Goal: Transaction & Acquisition: Purchase product/service

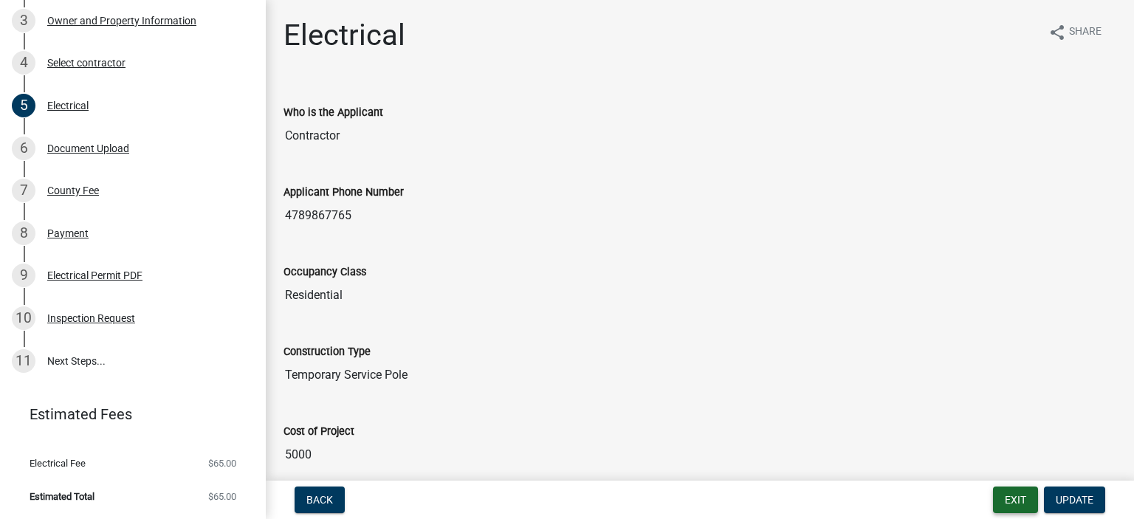
click at [1014, 501] on button "Exit" at bounding box center [1015, 499] width 45 height 27
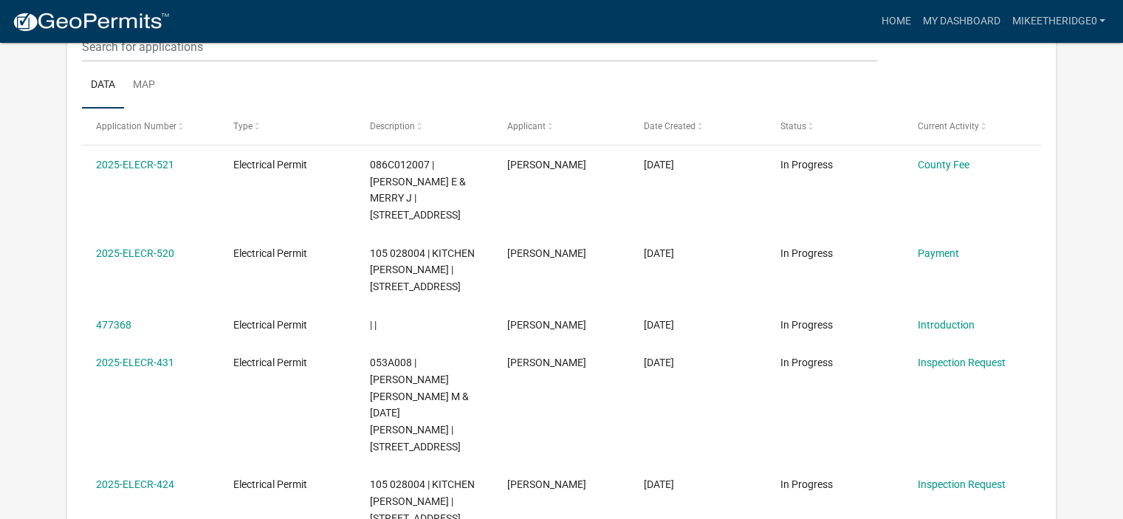
scroll to position [224, 0]
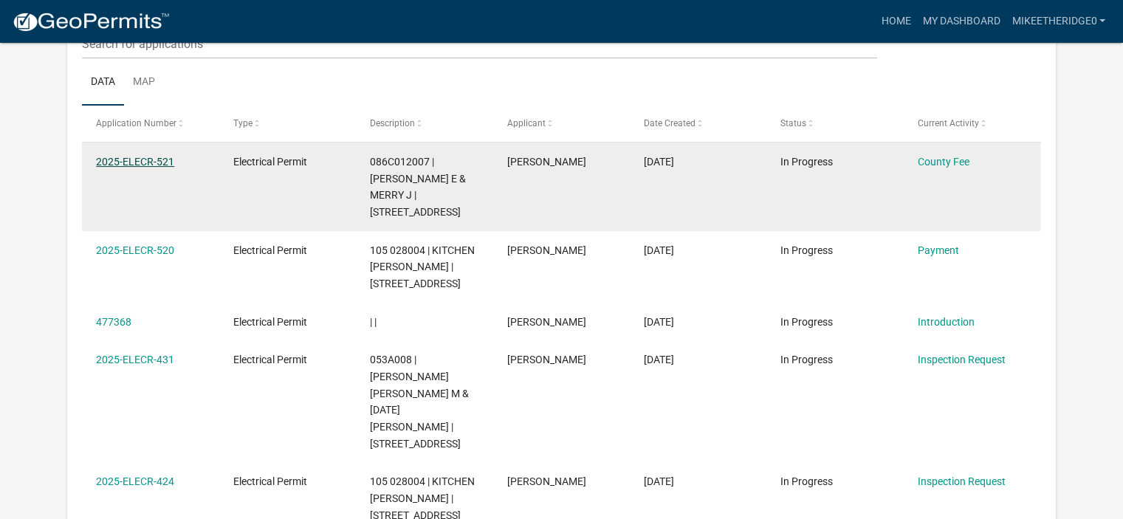
click at [127, 159] on link "2025-ELECR-521" at bounding box center [135, 162] width 78 height 12
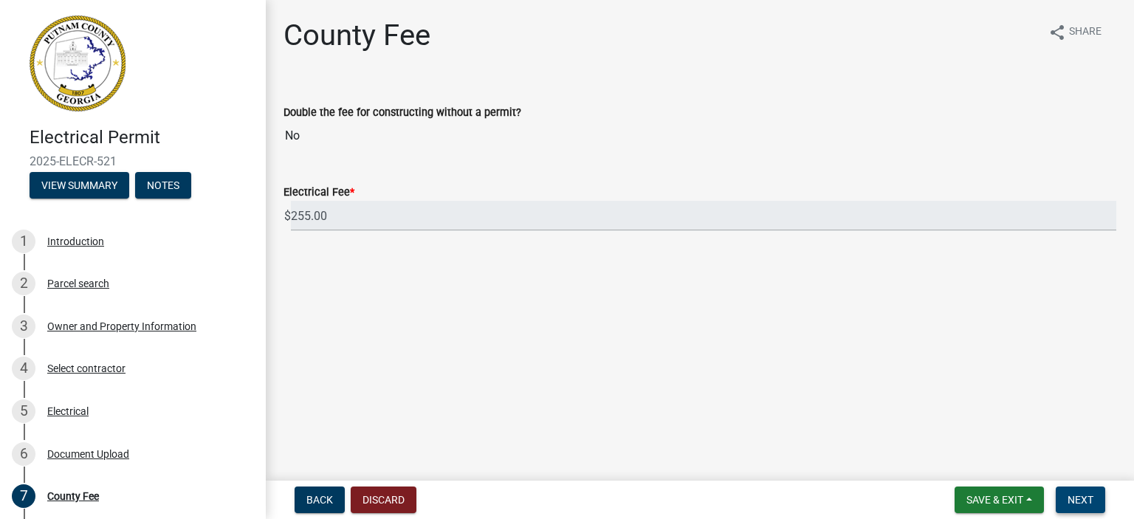
click at [1088, 497] on span "Next" at bounding box center [1080, 500] width 26 height 12
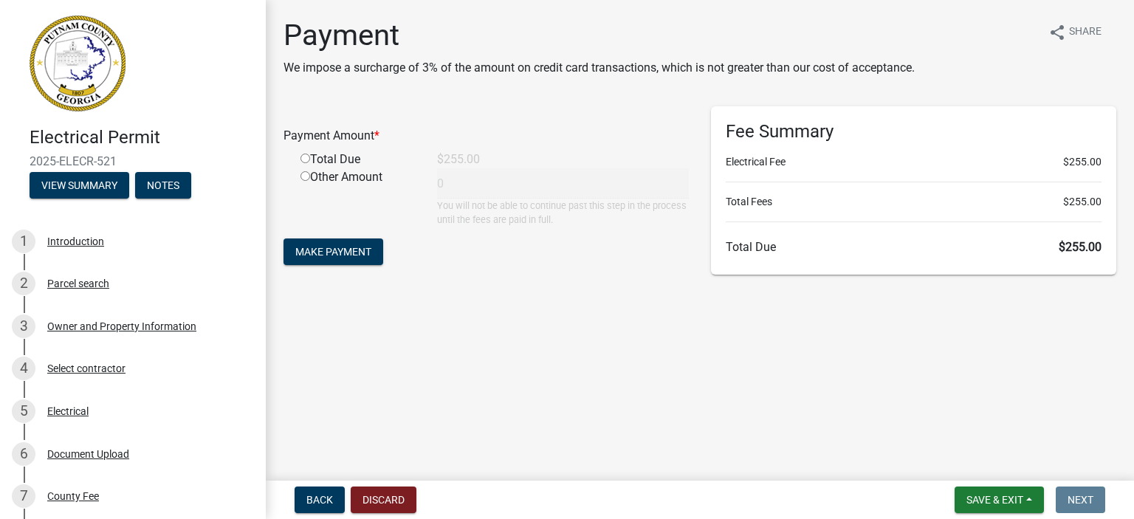
click at [306, 159] on input "radio" at bounding box center [305, 159] width 10 height 10
radio input "true"
type input "255"
click at [352, 255] on span "Make Payment" at bounding box center [333, 252] width 76 height 12
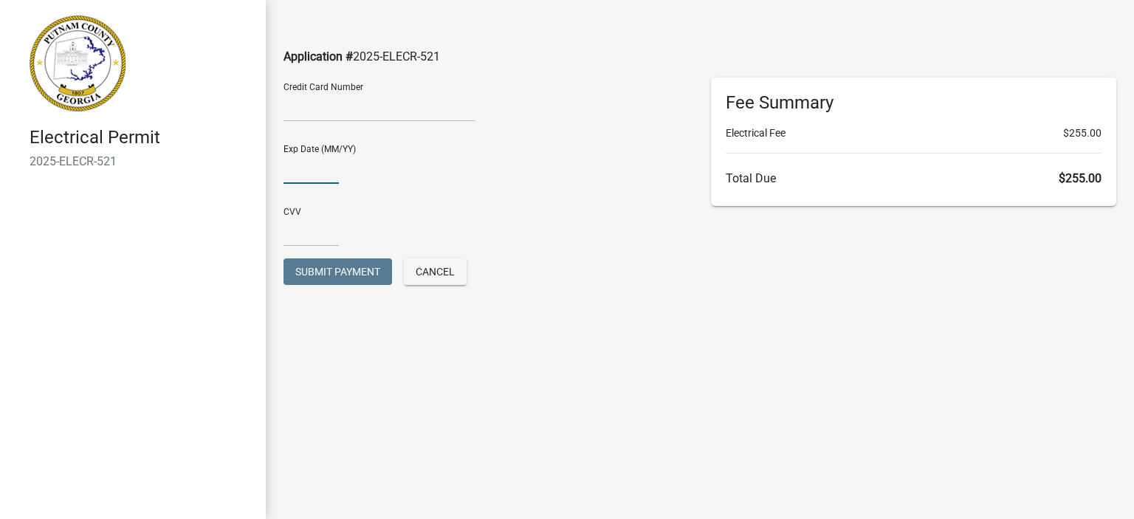
click at [301, 170] on input "text" at bounding box center [310, 169] width 55 height 30
click at [300, 224] on input "text" at bounding box center [310, 231] width 55 height 30
click at [293, 169] on input "0629" at bounding box center [310, 169] width 55 height 30
type input "06/29"
click at [299, 234] on input "text" at bounding box center [310, 231] width 55 height 30
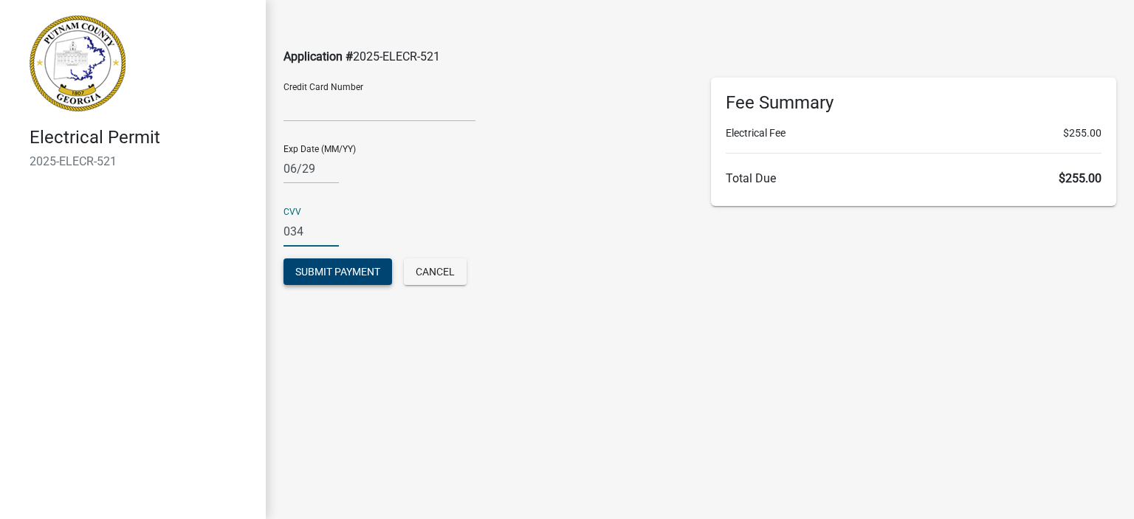
type input "034"
click at [345, 274] on span "Submit Payment" at bounding box center [337, 272] width 85 height 12
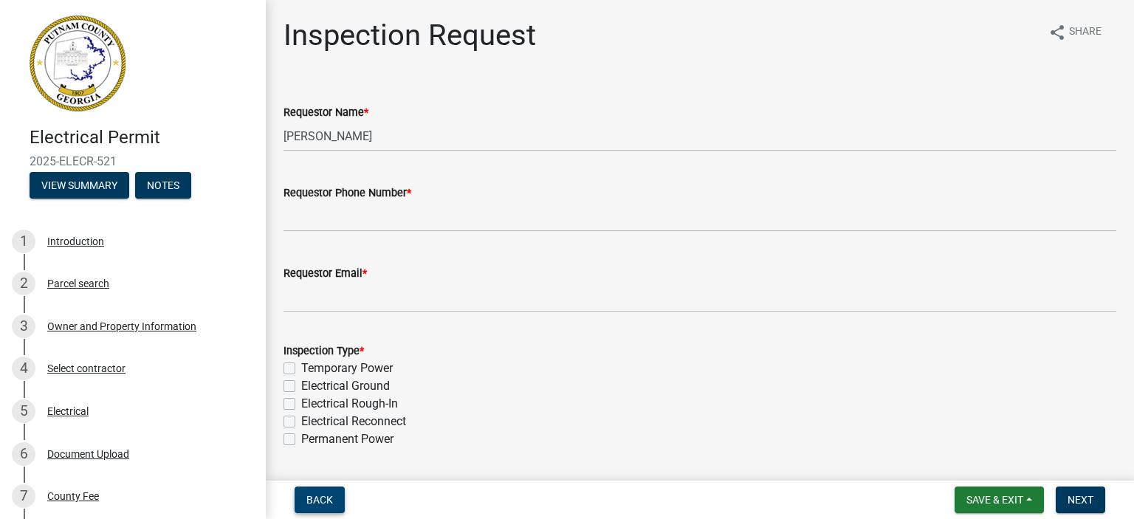
click at [329, 495] on span "Back" at bounding box center [319, 500] width 27 height 12
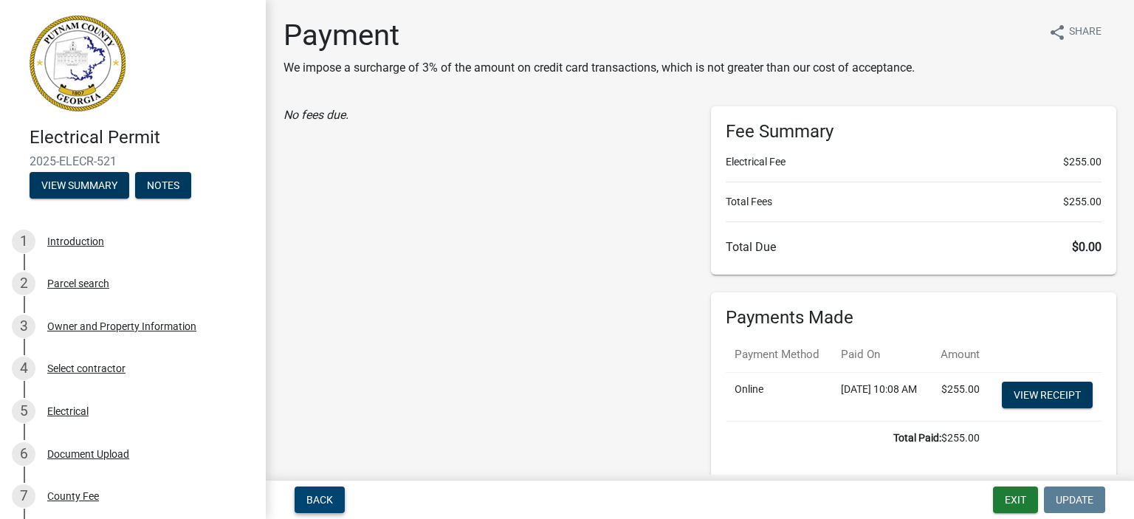
click at [329, 495] on span "Back" at bounding box center [319, 500] width 27 height 12
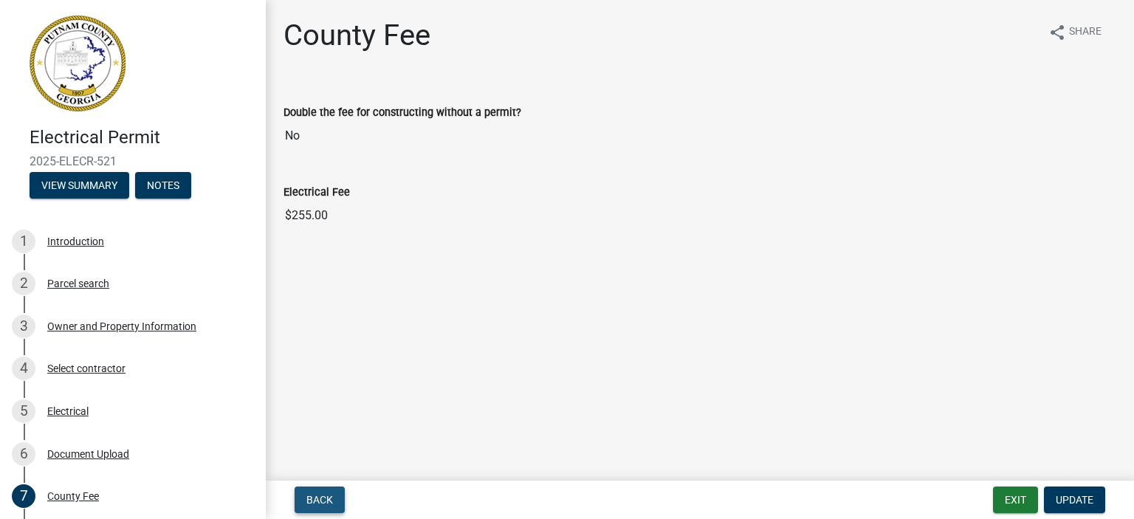
click at [329, 495] on span "Back" at bounding box center [319, 500] width 27 height 12
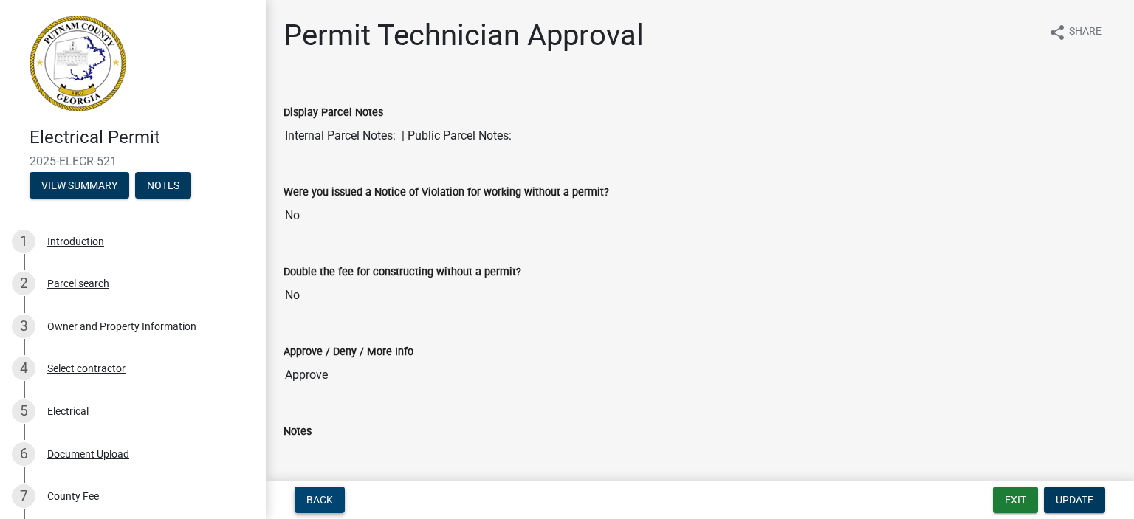
click at [329, 495] on span "Back" at bounding box center [319, 500] width 27 height 12
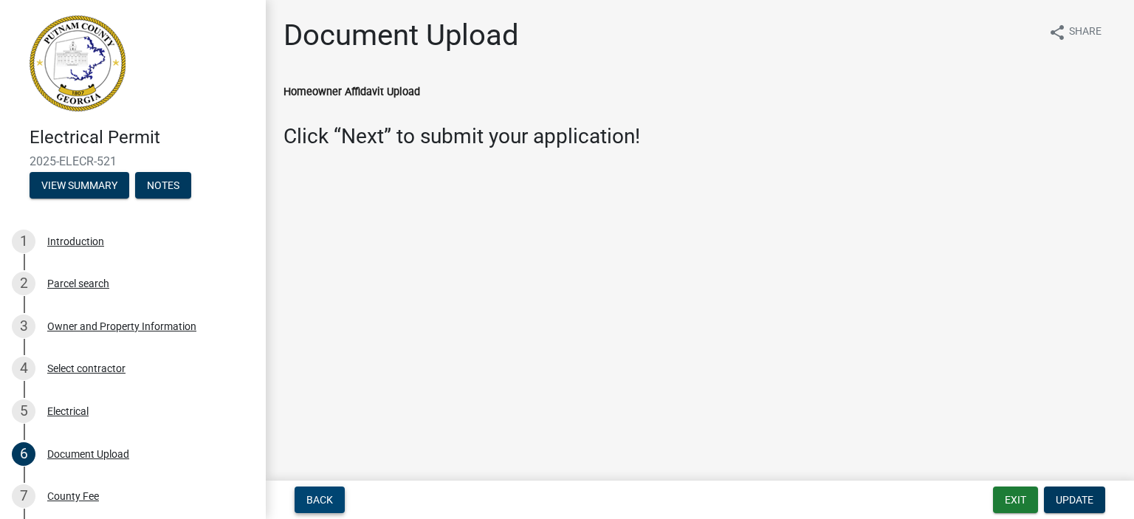
click at [329, 495] on span "Back" at bounding box center [319, 500] width 27 height 12
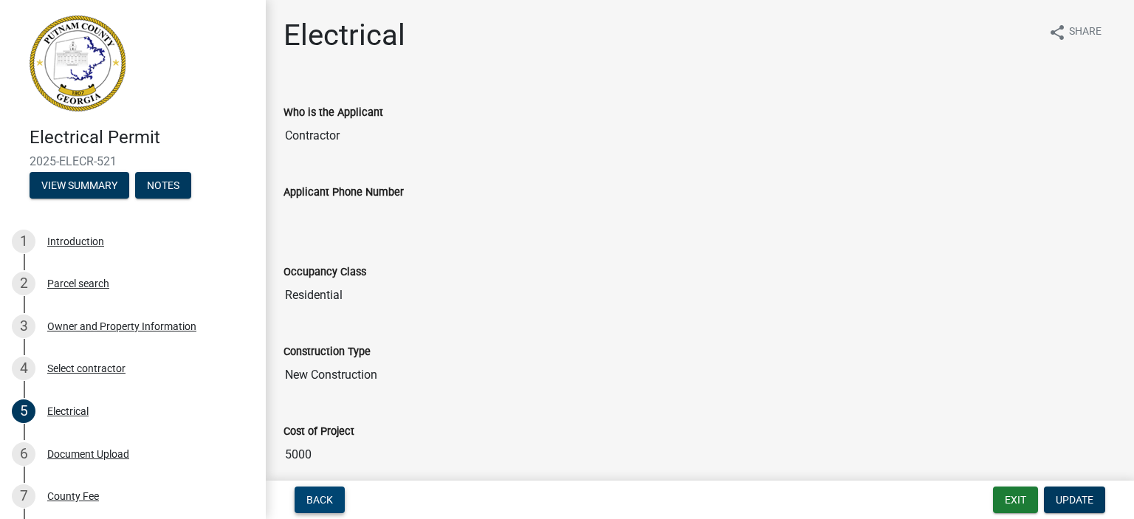
click at [329, 495] on span "Back" at bounding box center [319, 500] width 27 height 12
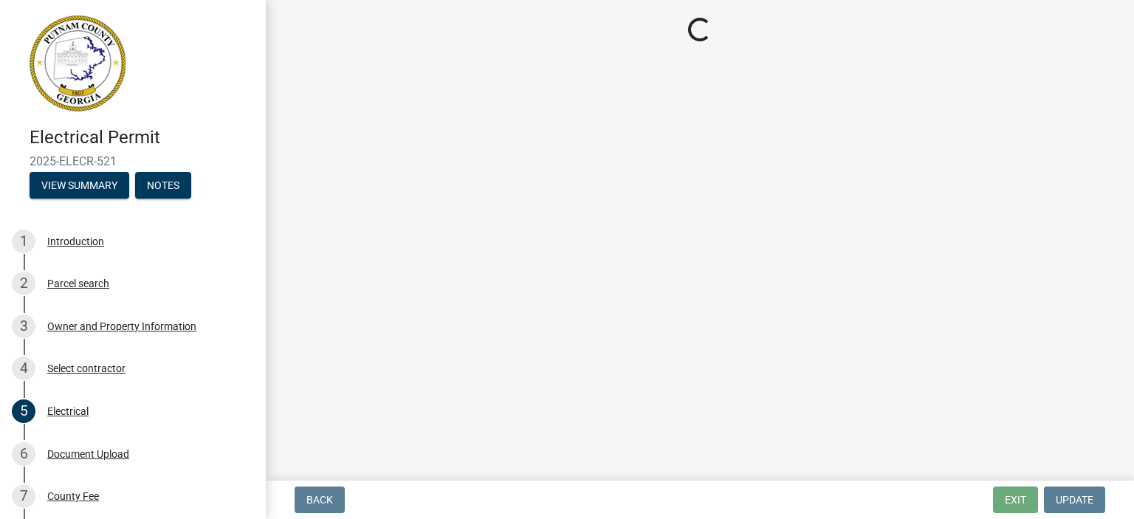
click at [329, 495] on span "Back" at bounding box center [319, 500] width 27 height 12
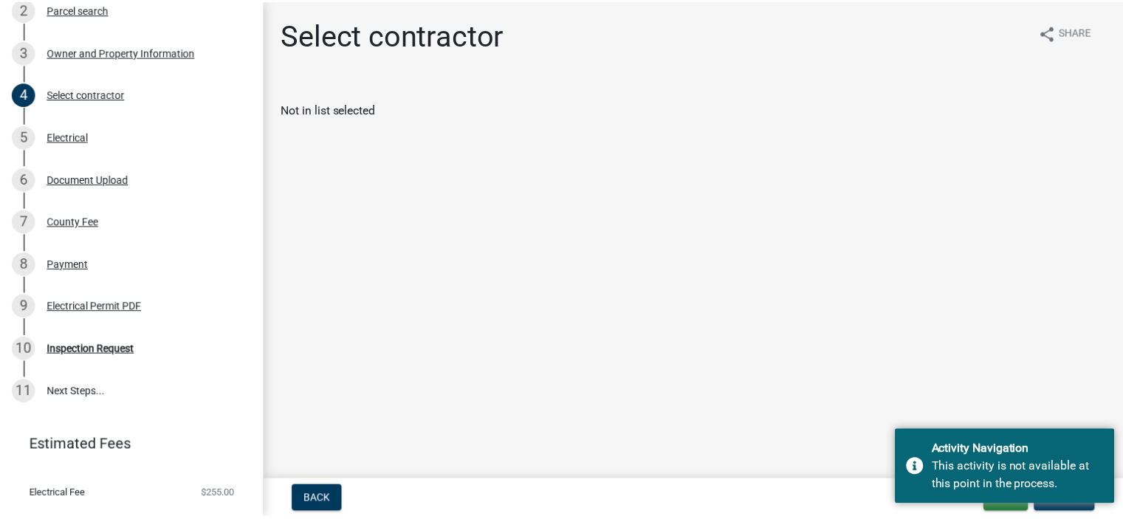
scroll to position [306, 0]
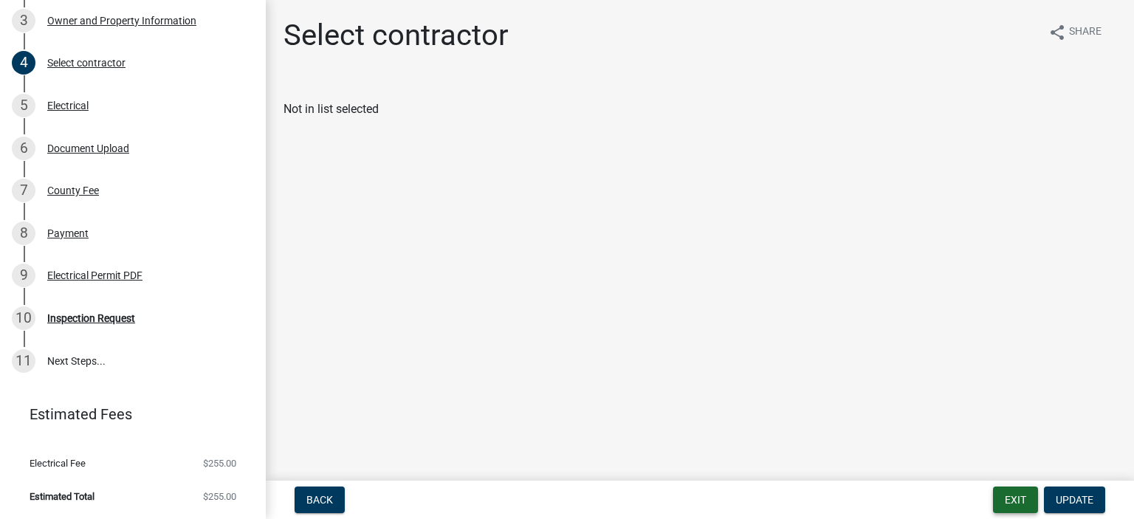
click at [1010, 501] on button "Exit" at bounding box center [1015, 499] width 45 height 27
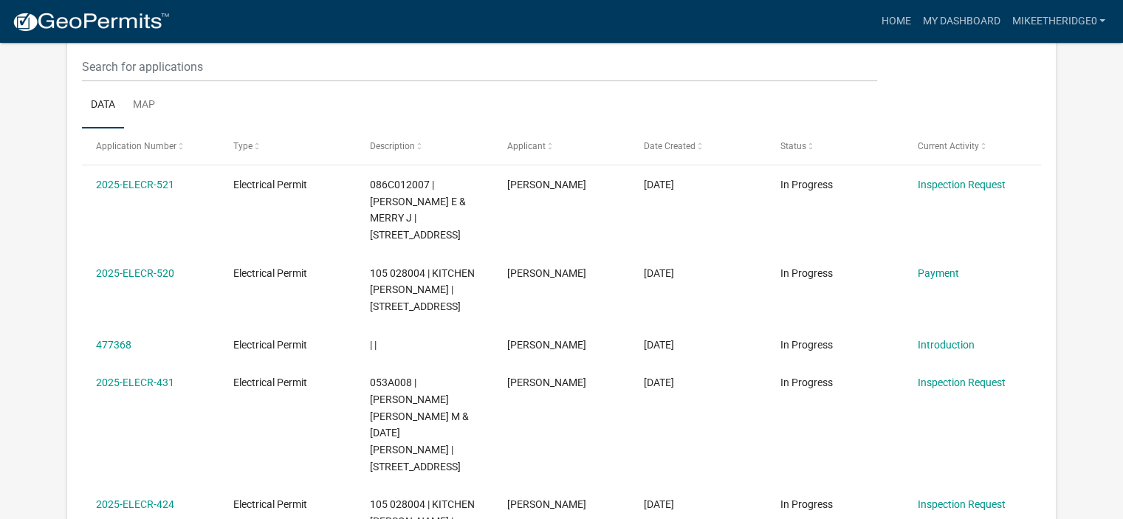
scroll to position [238, 0]
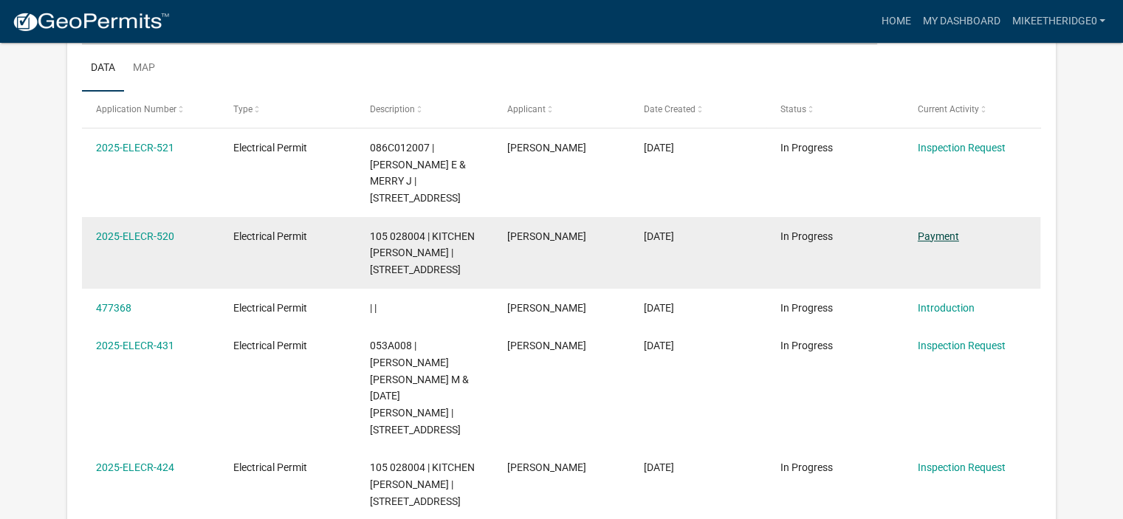
click at [934, 230] on link "Payment" at bounding box center [937, 236] width 41 height 12
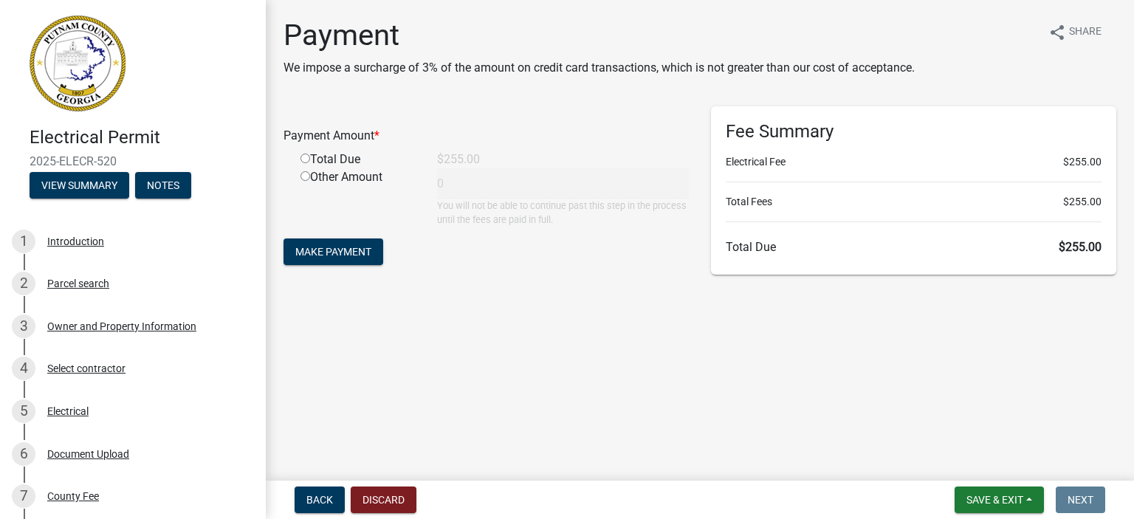
click at [304, 157] on input "radio" at bounding box center [305, 159] width 10 height 10
radio input "true"
type input "255"
click at [342, 254] on span "Make Payment" at bounding box center [333, 252] width 76 height 12
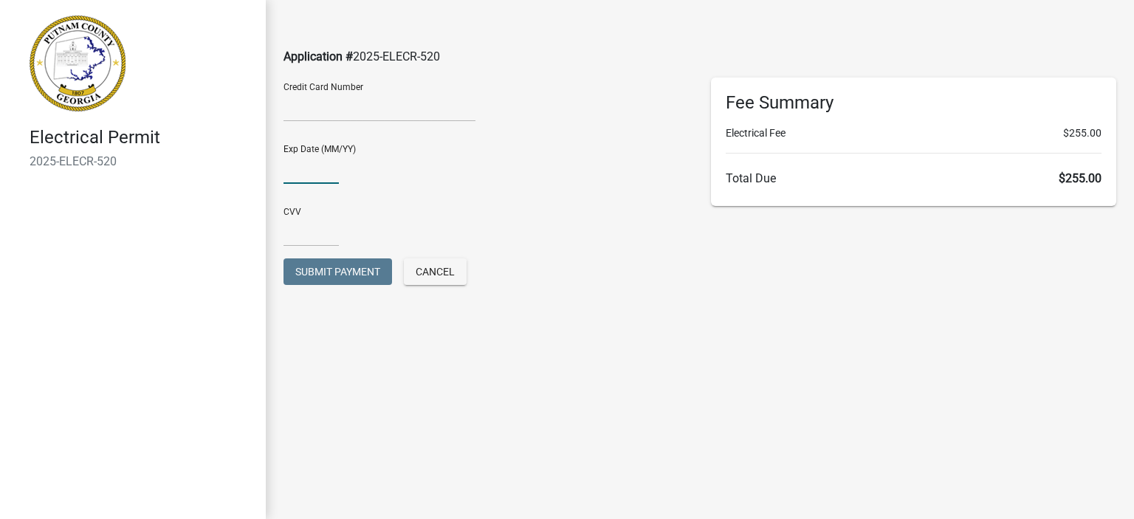
click at [311, 165] on input "text" at bounding box center [310, 169] width 55 height 30
type input "06/29"
click at [304, 232] on input "text" at bounding box center [310, 231] width 55 height 30
type input "034"
click at [357, 276] on span "Submit Payment" at bounding box center [337, 272] width 85 height 12
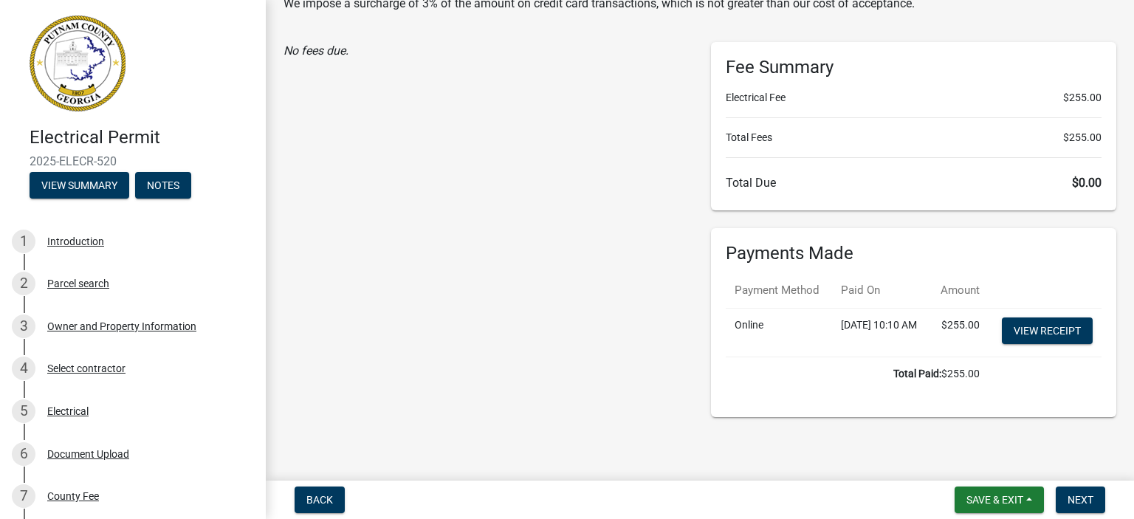
scroll to position [95, 0]
click at [1076, 500] on span "Next" at bounding box center [1080, 500] width 26 height 12
